Goal: Task Accomplishment & Management: Complete application form

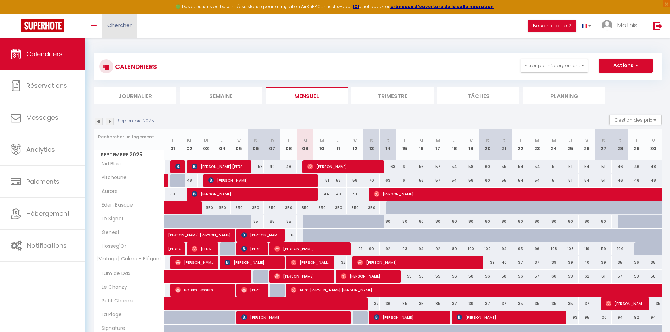
click at [131, 27] on span "Chercher" at bounding box center [119, 24] width 24 height 7
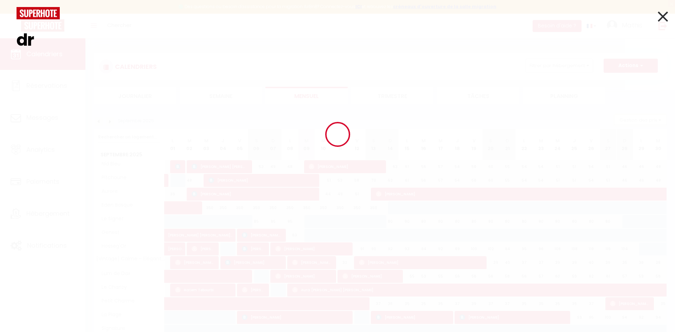
type input "d"
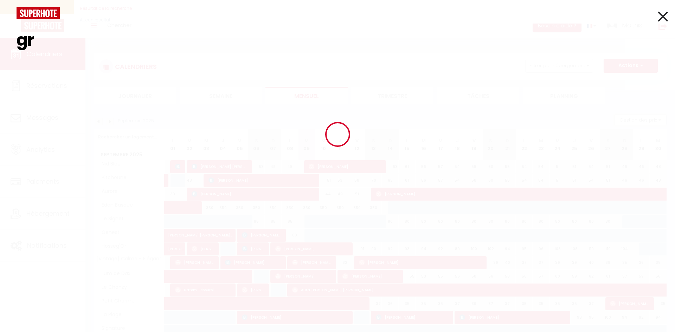
type input "g"
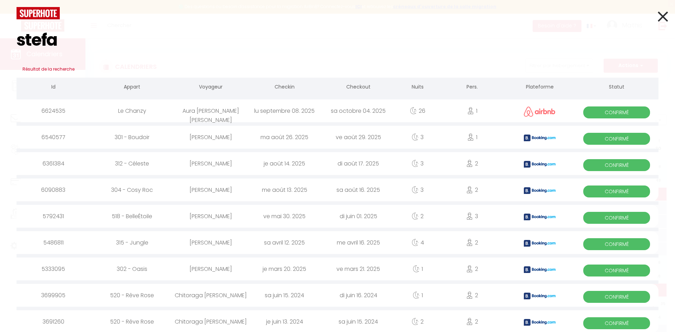
type input "stefa"
click at [304, 114] on div "lu septembre 08. 2025" at bounding box center [285, 110] width 74 height 23
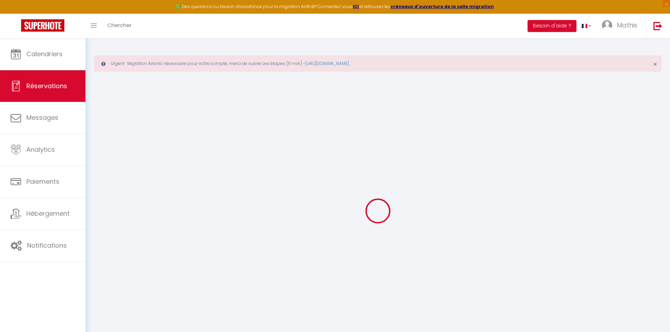
type input "[PERSON_NAME]"
type input "[EMAIL_ADDRESS][DOMAIN_NAME]"
type input "[PHONE_NUMBER]"
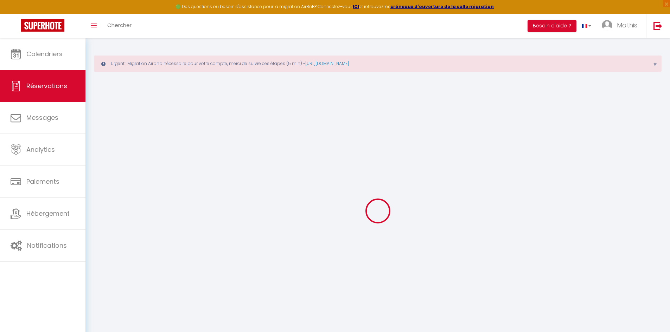
type input "[PHONE_NUMBER]"
select select
type input "201.3"
select select "49492"
select select "1"
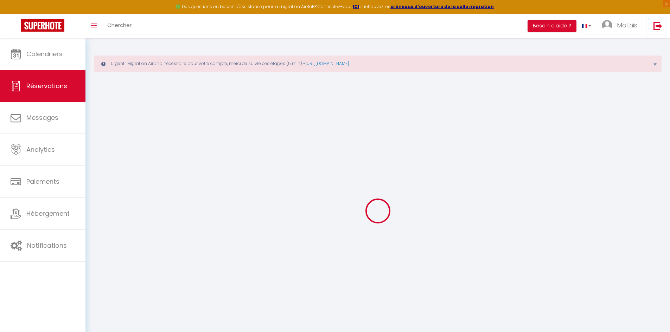
select select
type input "1"
select select "12"
select select
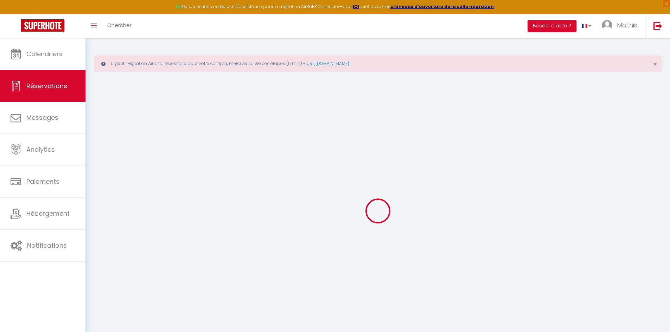
type input "1304"
checkbox input "false"
type input "0"
select select "1"
type input "0"
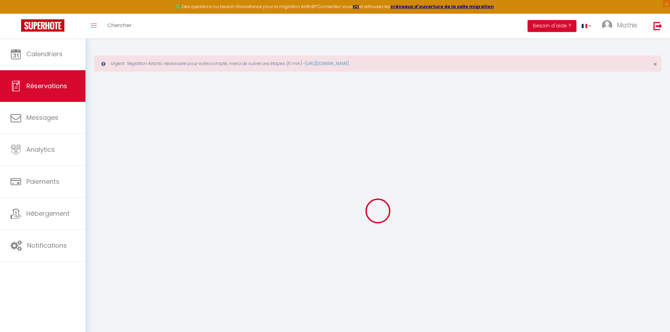
type input "0"
select select
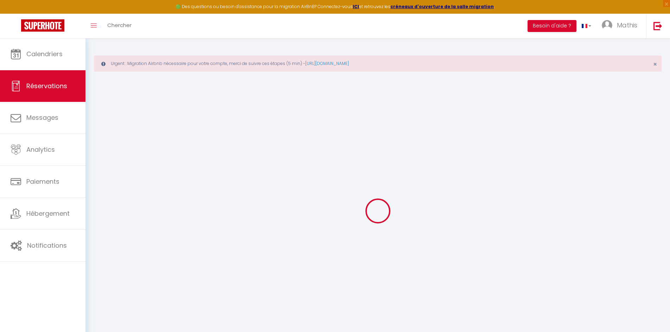
select select "15"
checkbox input "false"
select select
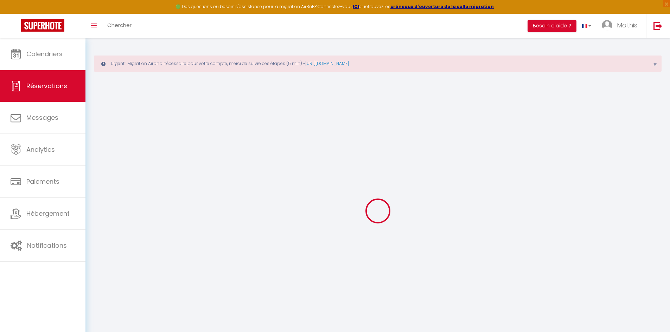
checkbox input "false"
select select
checkbox input "false"
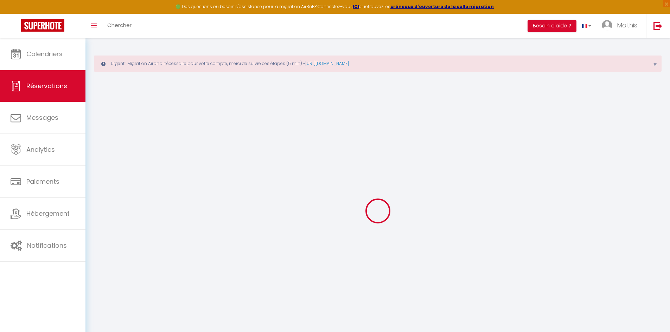
type textarea "El huespéd es: [PERSON_NAME] [PERSON_NAME]"
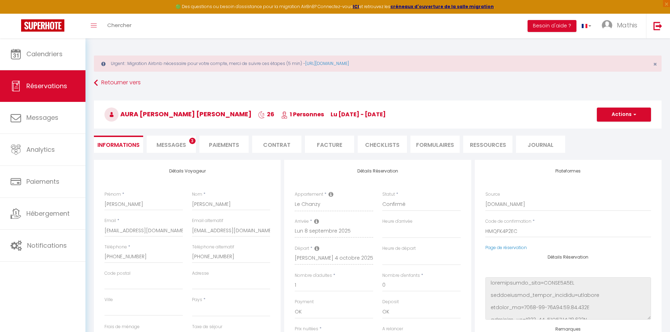
select select
type input "38"
type input "86.11"
select select
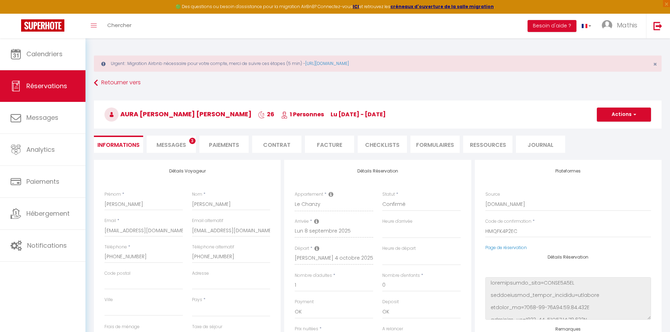
checkbox input "false"
select select
checkbox input "false"
select select "17:00"
select select "11:00"
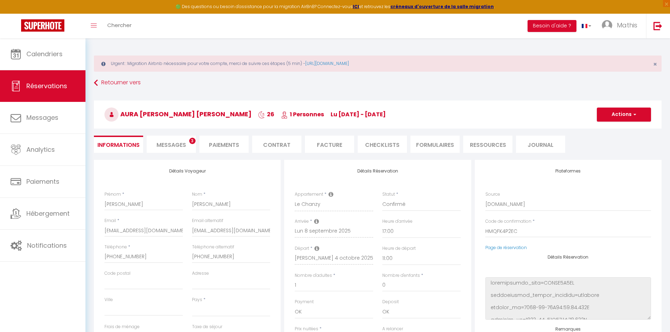
click at [181, 148] on span "Messages" at bounding box center [171, 145] width 30 height 8
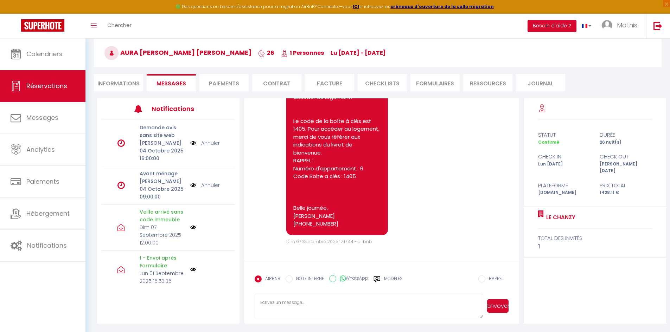
scroll to position [623, 0]
drag, startPoint x: 359, startPoint y: 178, endPoint x: 290, endPoint y: 168, distance: 68.9
click at [290, 168] on div "Bonjour [PERSON_NAME], IMPORTANT : Si ce n'est pas déjà fait, afin de recevoir …" at bounding box center [337, 105] width 102 height 259
click at [355, 178] on pre "Bonjour [PERSON_NAME], IMPORTANT : Si ce n'est pas déjà fait, afin de recevoir …" at bounding box center [337, 105] width 88 height 245
click at [342, 177] on pre "Bonjour [PERSON_NAME], IMPORTANT : Si ce n'est pas déjà fait, afin de recevoir …" at bounding box center [337, 105] width 88 height 245
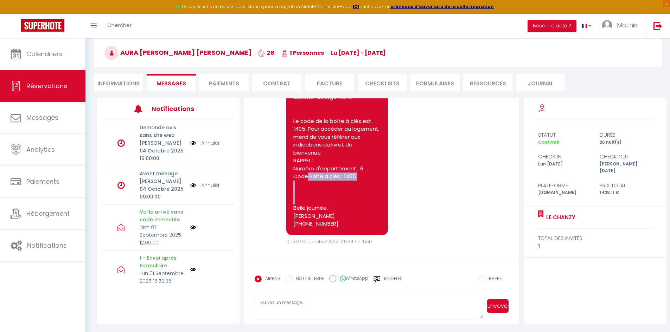
drag, startPoint x: 293, startPoint y: 176, endPoint x: 361, endPoint y: 179, distance: 68.6
click at [361, 179] on div "Bonjour [PERSON_NAME], IMPORTANT : Si ce n'est pas déjà fait, afin de recevoir …" at bounding box center [337, 105] width 102 height 259
click at [348, 172] on pre "Bonjour [PERSON_NAME], IMPORTANT : Si ce n'est pas déjà fait, afin de recevoir …" at bounding box center [337, 105] width 88 height 245
drag, startPoint x: 342, startPoint y: 176, endPoint x: 356, endPoint y: 177, distance: 13.8
click at [356, 177] on pre "Bonjour [PERSON_NAME], IMPORTANT : Si ce n'est pas déjà fait, afin de recevoir …" at bounding box center [337, 105] width 88 height 245
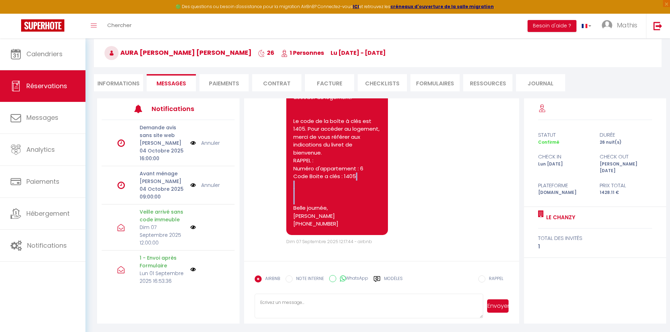
click at [354, 175] on pre "Bonjour [PERSON_NAME], IMPORTANT : Si ce n'est pas déjà fait, afin de recevoir …" at bounding box center [337, 105] width 88 height 245
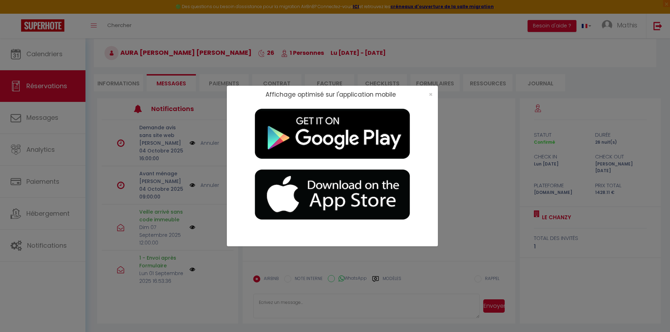
scroll to position [630, 0]
